Goal: Navigation & Orientation: Find specific page/section

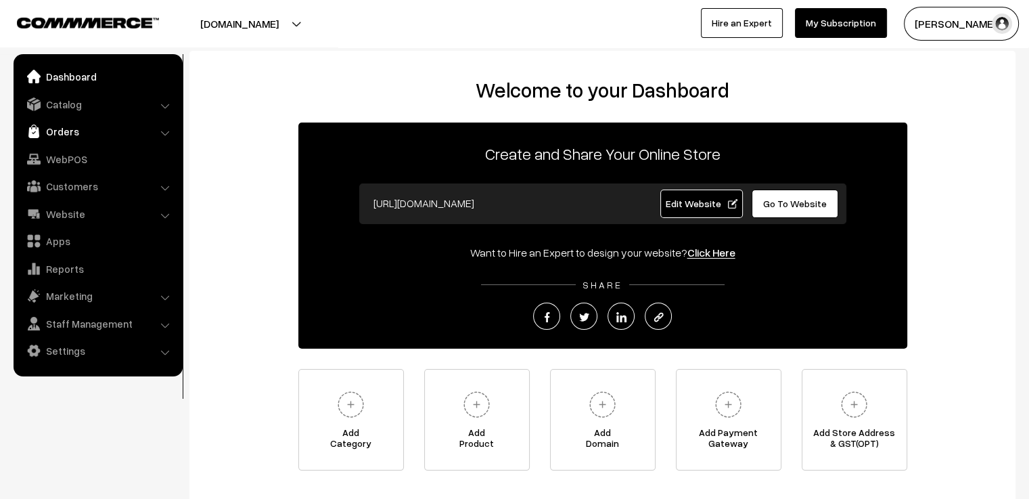
click at [74, 129] on link "Orders" at bounding box center [97, 131] width 161 height 24
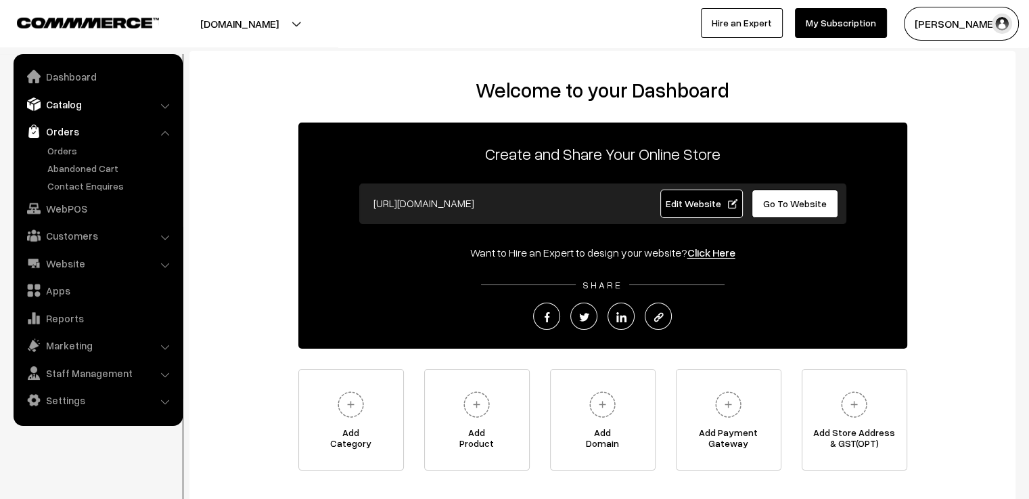
click at [75, 110] on link "Catalog" at bounding box center [97, 104] width 161 height 24
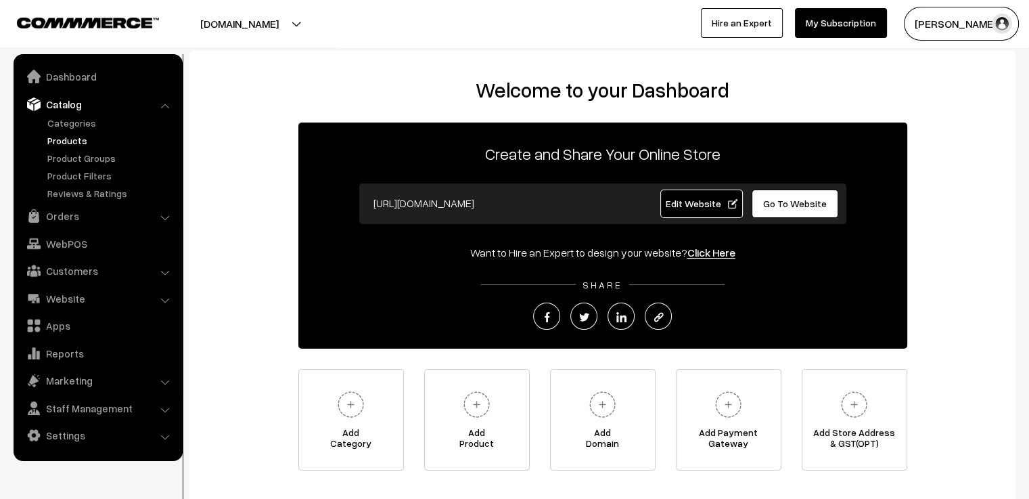
click at [72, 138] on link "Products" at bounding box center [111, 140] width 134 height 14
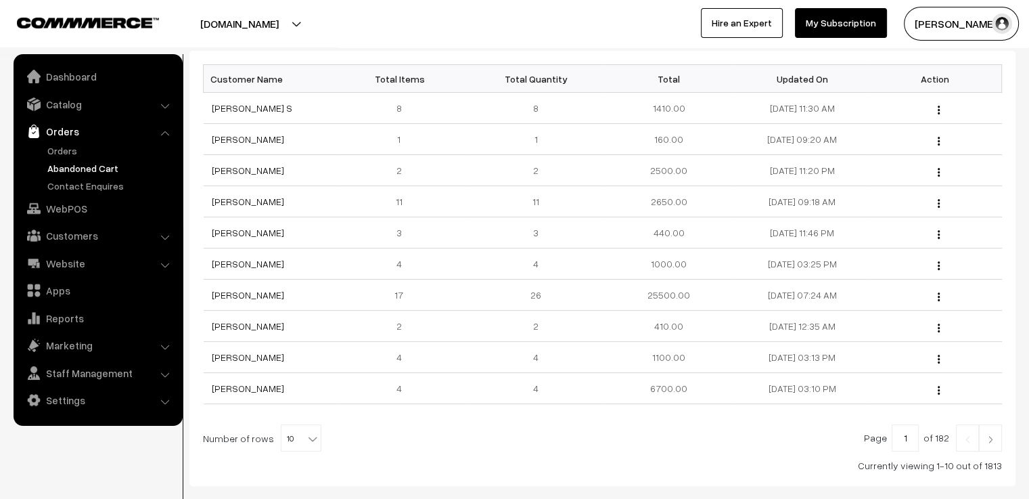
scroll to position [203, 0]
click at [75, 110] on link "Catalog" at bounding box center [97, 104] width 161 height 24
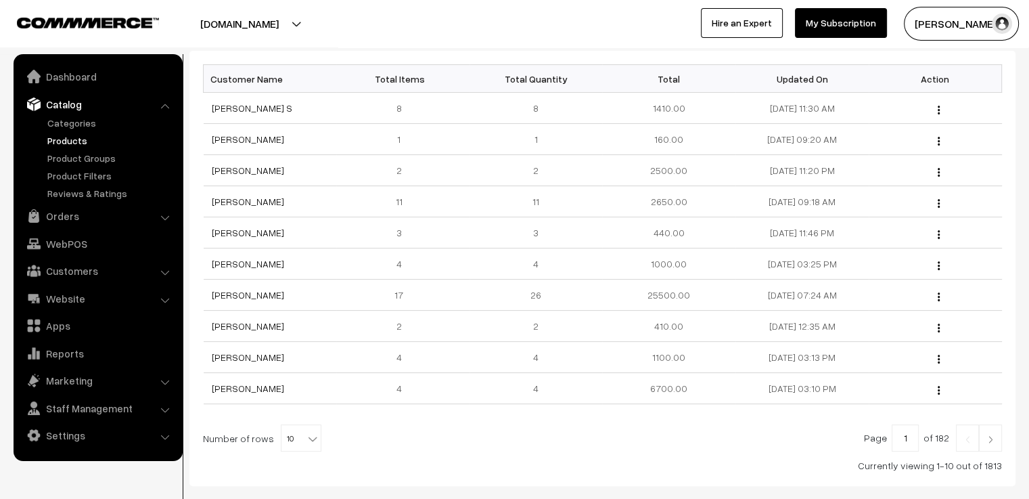
click at [62, 140] on link "Products" at bounding box center [111, 140] width 134 height 14
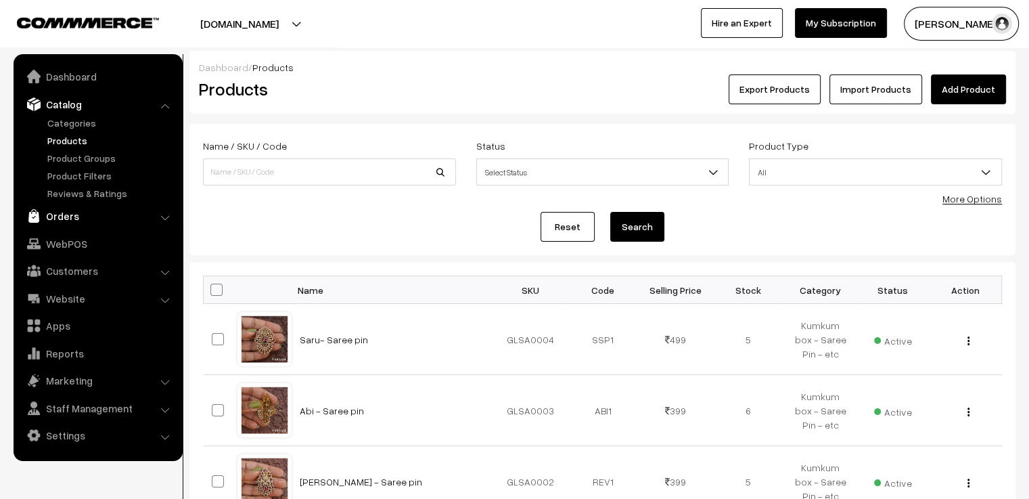
click at [72, 212] on link "Orders" at bounding box center [97, 216] width 161 height 24
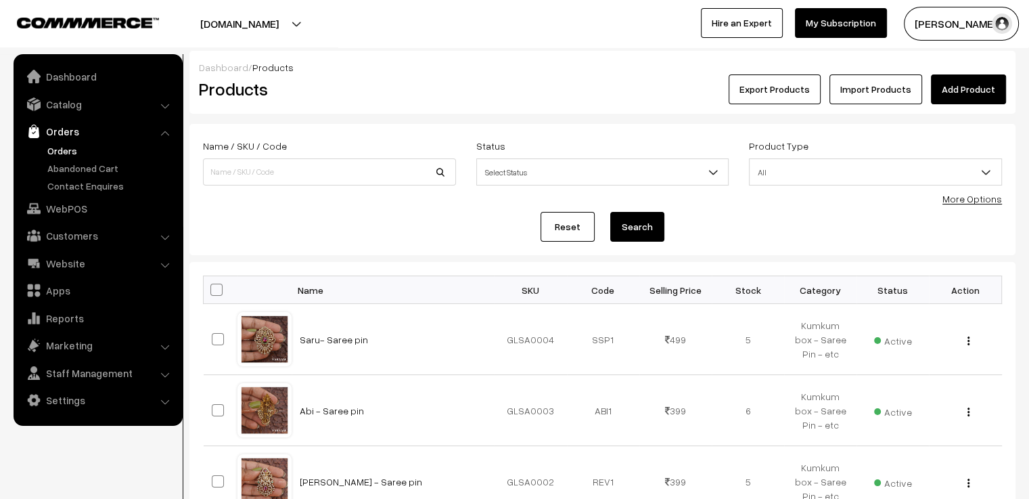
click at [70, 154] on link "Orders" at bounding box center [111, 150] width 134 height 14
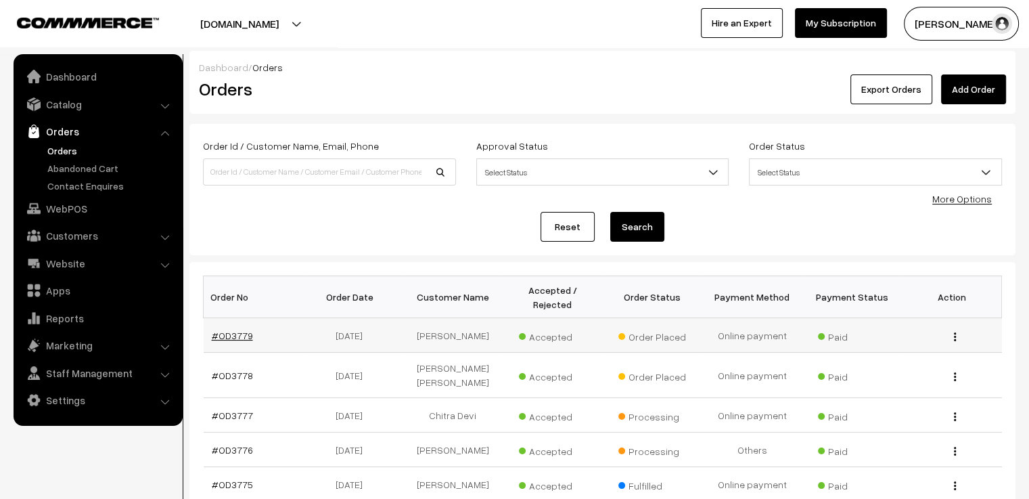
click at [236, 329] on link "#OD3779" at bounding box center [232, 335] width 41 height 12
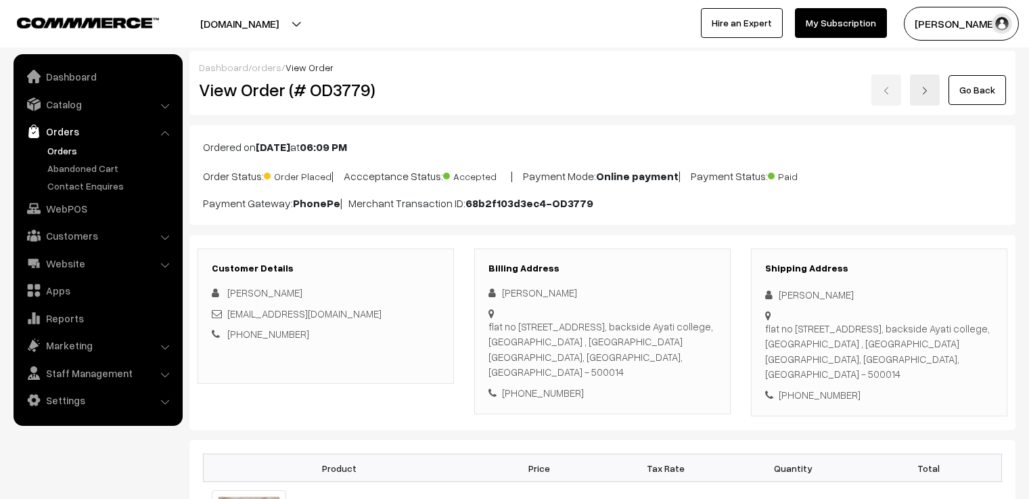
scroll to position [740, 0]
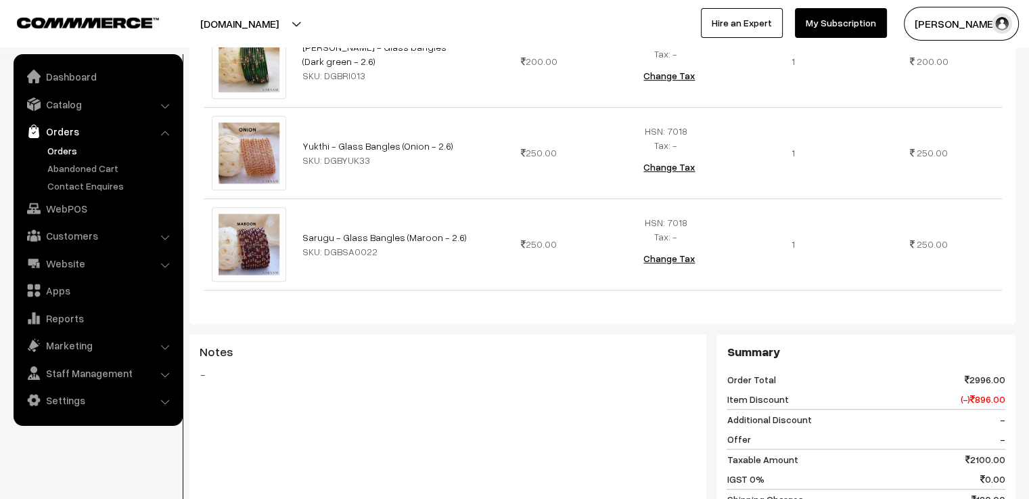
click at [463, 375] on div "Notes -" at bounding box center [447, 401] width 517 height 135
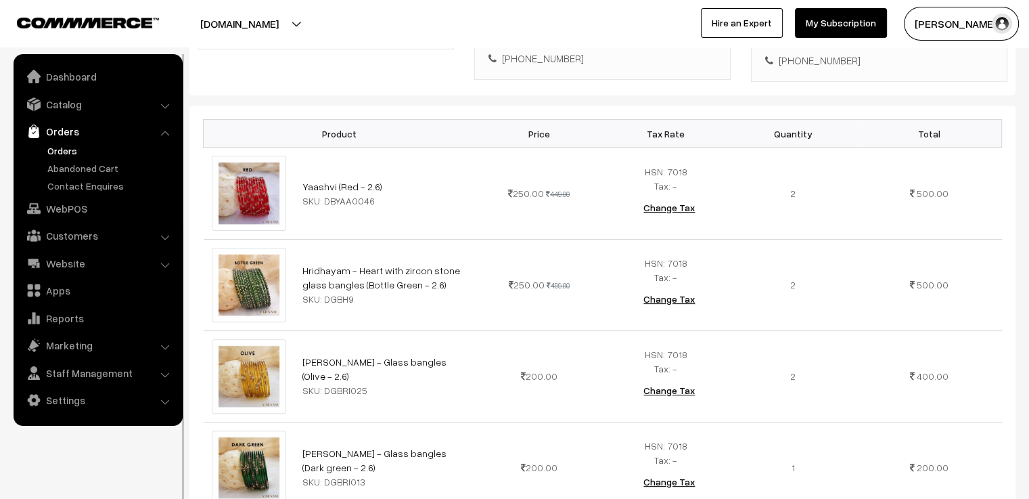
scroll to position [0, 0]
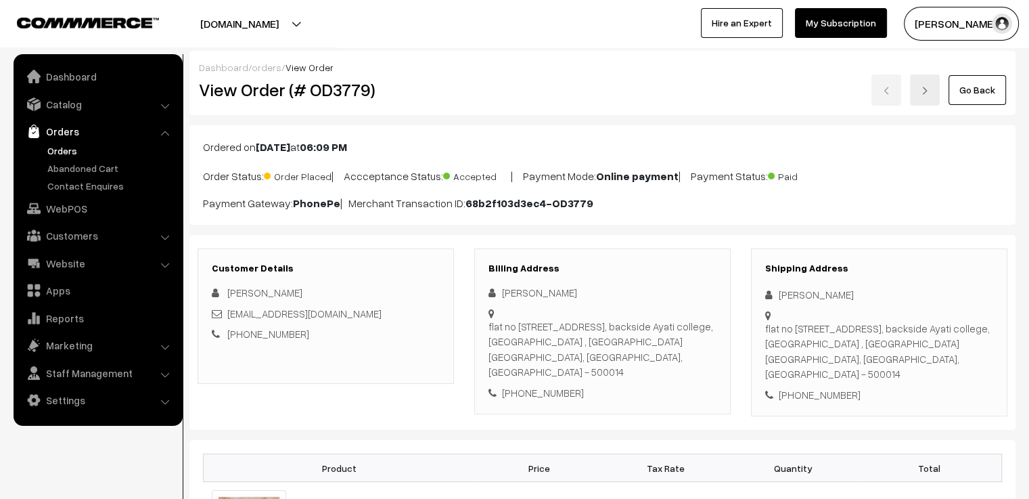
click at [264, 64] on link "orders" at bounding box center [267, 68] width 30 height 12
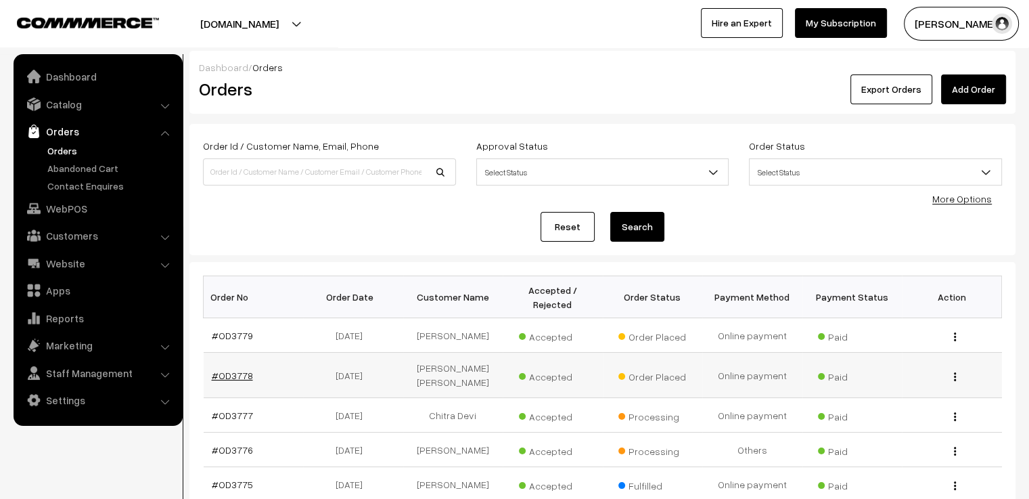
click at [243, 369] on link "#OD3778" at bounding box center [232, 375] width 41 height 12
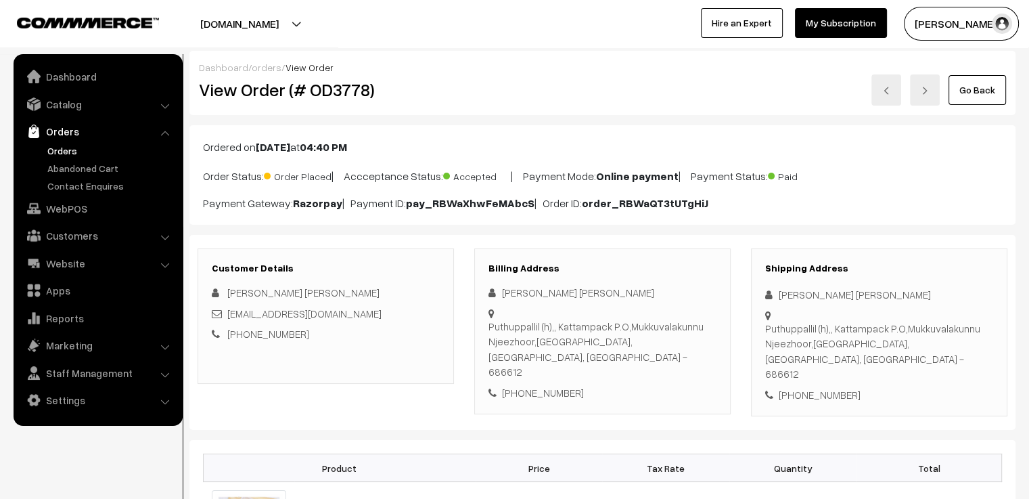
click at [261, 68] on link "orders" at bounding box center [267, 68] width 30 height 12
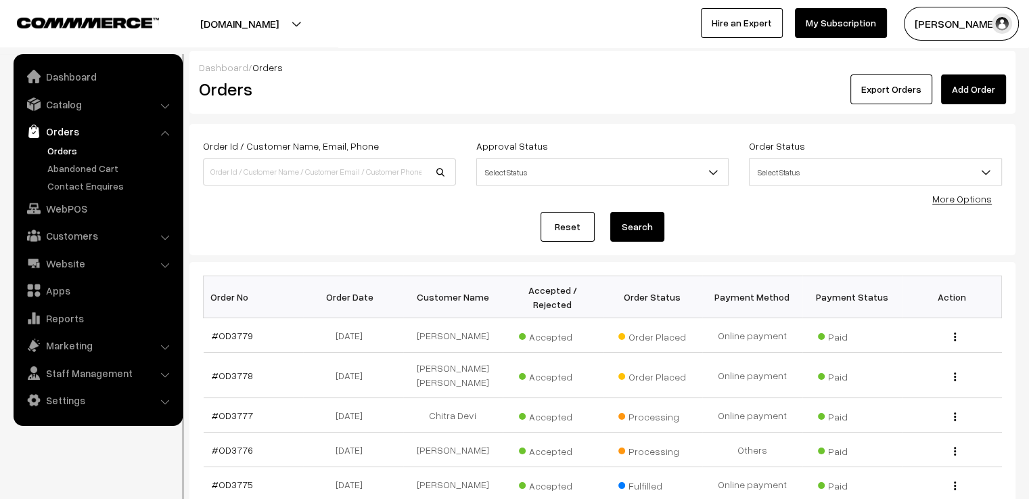
click at [384, 123] on div "Dashboard / Orders Orders Export Orders Add Order Order Id / Customer Name, Ema…" at bounding box center [602, 403] width 826 height 705
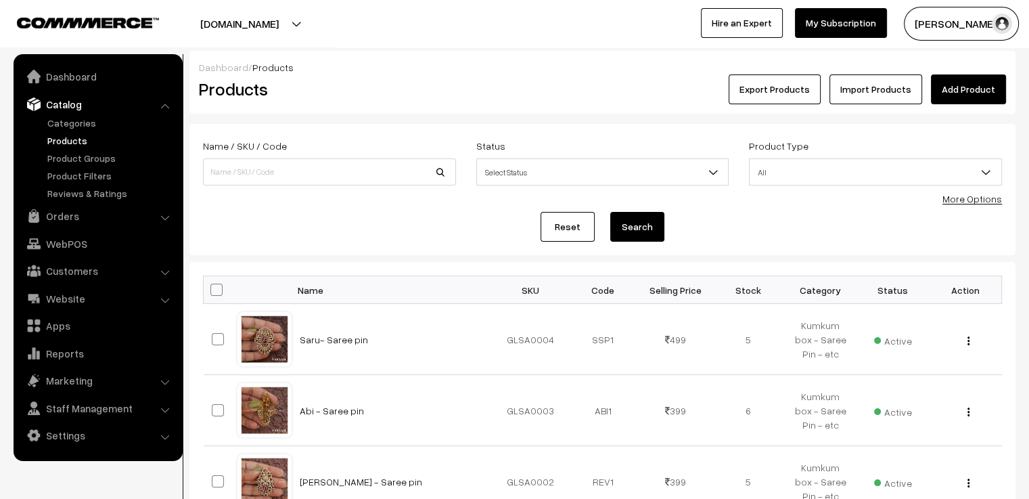
click at [392, 129] on form "Name / SKU / Code Status Select Status Active Inactive Select Status Product Ty…" at bounding box center [602, 189] width 826 height 131
click at [168, 136] on link "Products" at bounding box center [111, 140] width 134 height 14
